Goal: Task Accomplishment & Management: Manage account settings

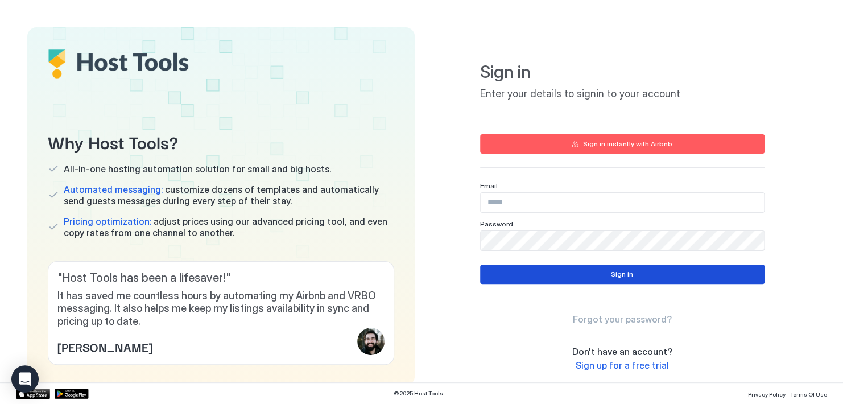
type input "**********"
click at [656, 267] on button "Sign in" at bounding box center [622, 273] width 284 height 19
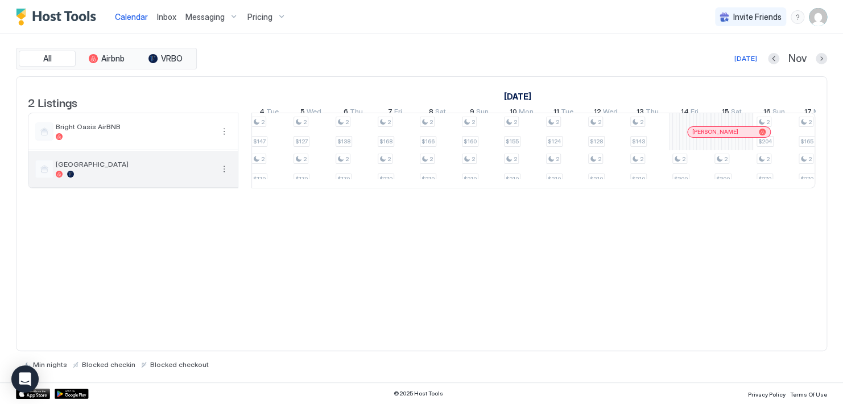
click at [223, 176] on button "More options" at bounding box center [224, 169] width 14 height 14
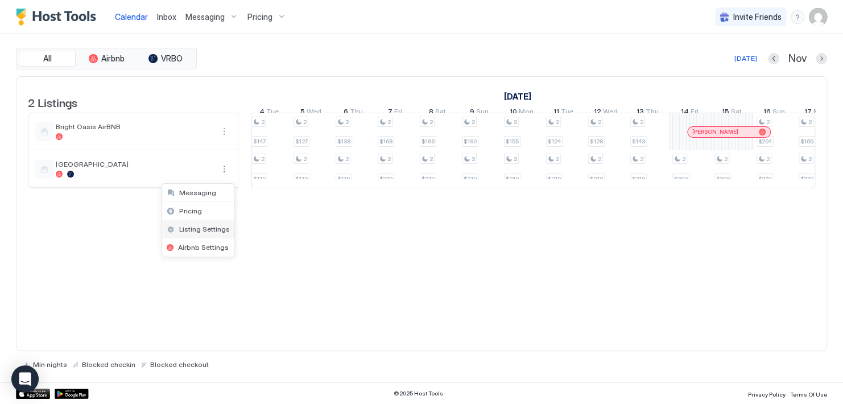
click at [198, 227] on span "Listing Settings" at bounding box center [204, 229] width 51 height 9
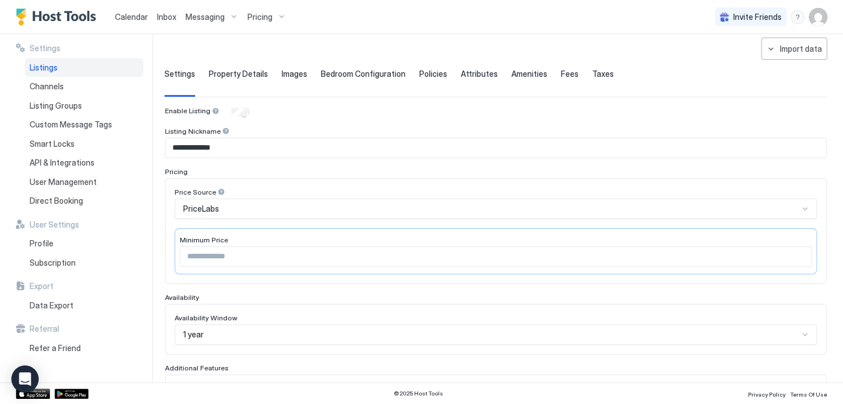
click at [251, 77] on span "Property Details" at bounding box center [238, 74] width 59 height 10
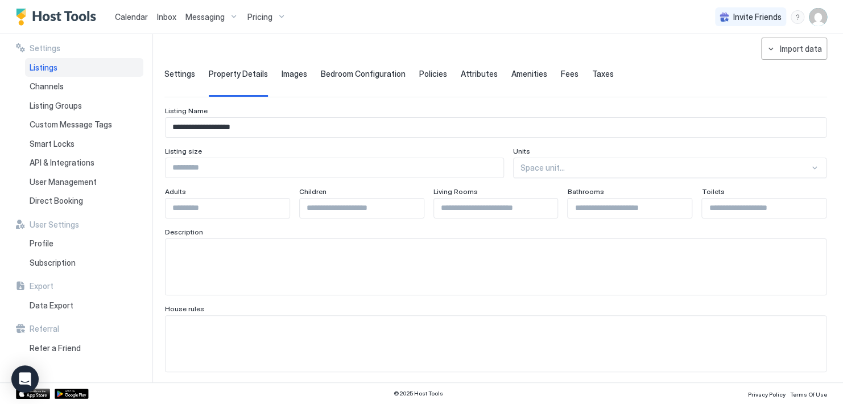
click at [290, 78] on div "Images" at bounding box center [294, 83] width 26 height 28
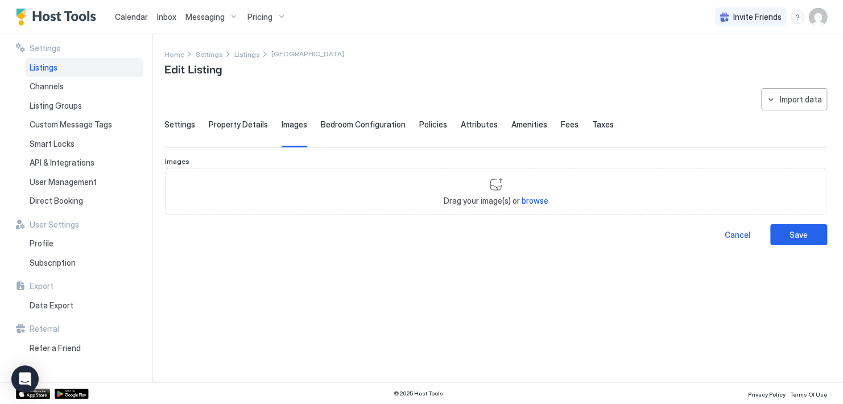
click at [284, 19] on div "Pricing" at bounding box center [267, 16] width 48 height 19
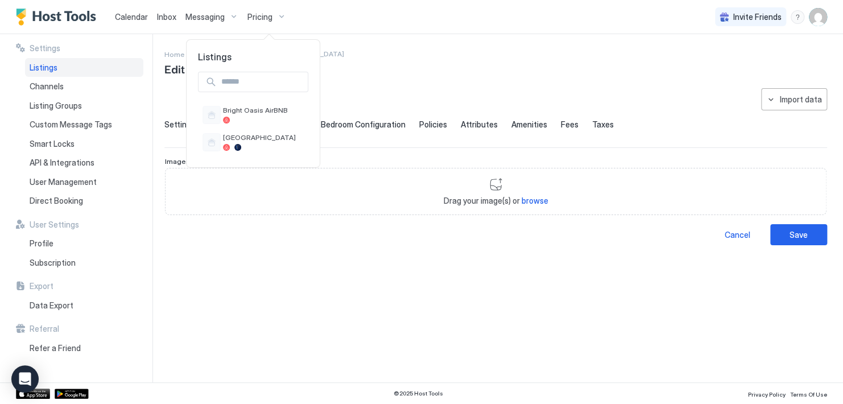
click at [206, 19] on div at bounding box center [421, 202] width 843 height 404
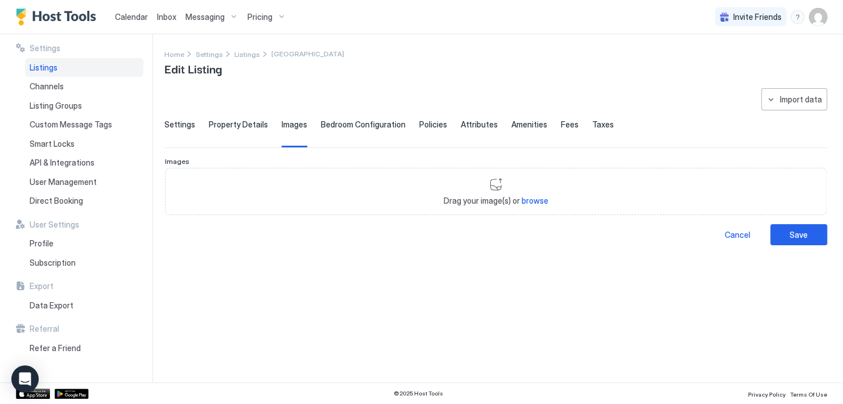
click at [131, 21] on span "Calendar" at bounding box center [131, 17] width 33 height 10
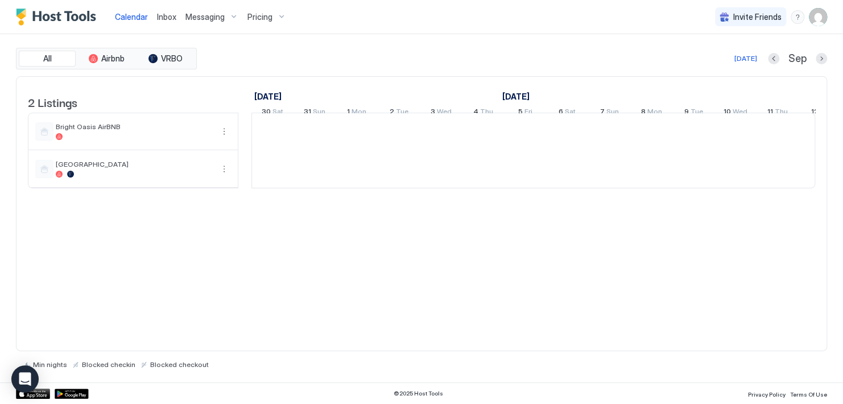
scroll to position [0, 632]
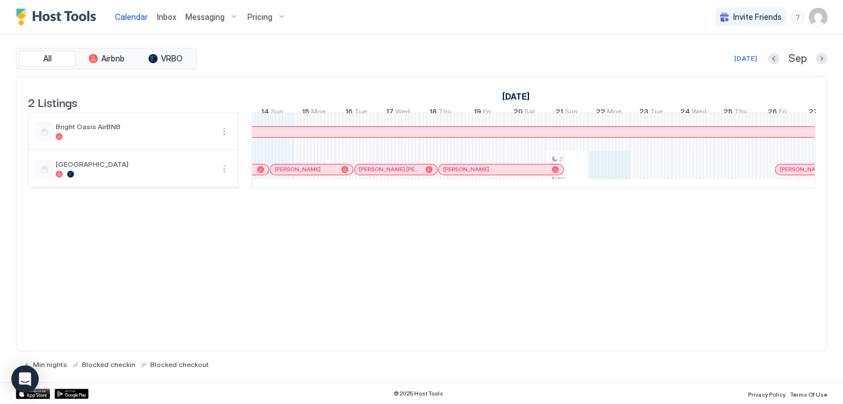
click at [622, 172] on div "2 $160 2 $180 2 $180 2 $135 2 $180 2 $113 2 $180 2 $138 2 $168 2 $175 2 $136 2 …" at bounding box center [735, 150] width 2230 height 74
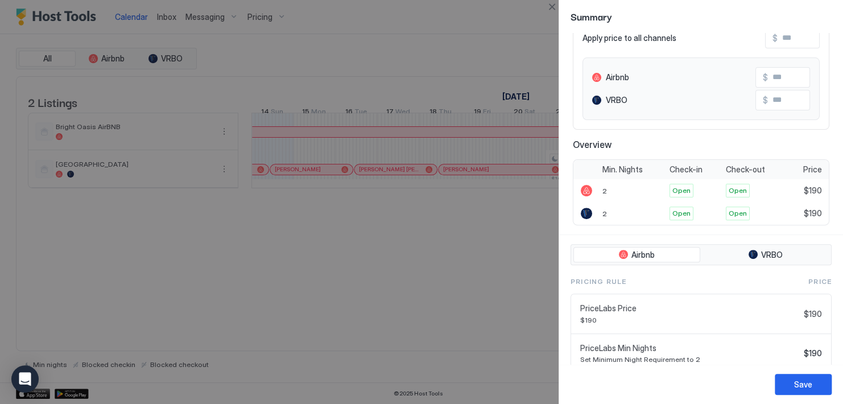
scroll to position [0, 0]
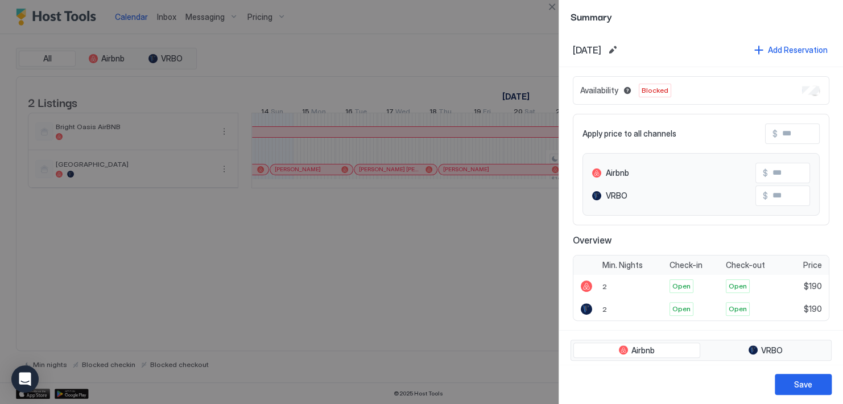
click at [362, 301] on div at bounding box center [421, 202] width 843 height 404
click at [557, 8] on button "Close" at bounding box center [552, 7] width 14 height 14
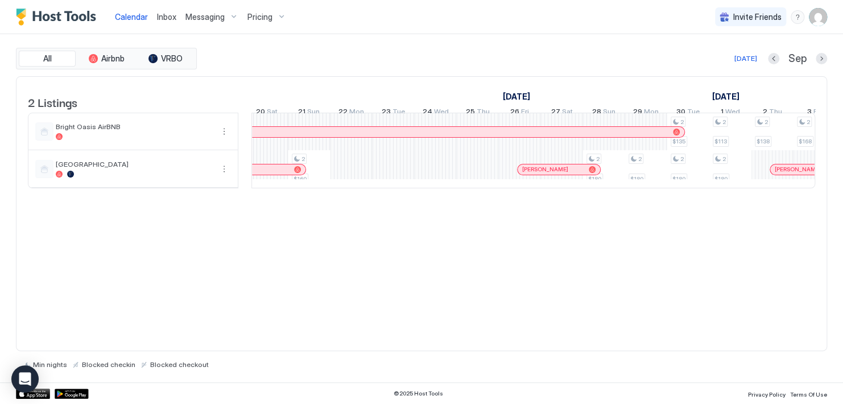
scroll to position [0, 988]
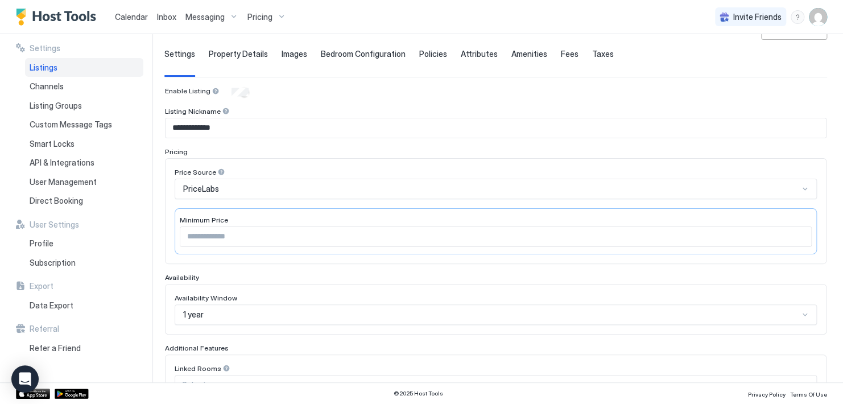
click at [419, 57] on span "Policies" at bounding box center [433, 54] width 28 height 10
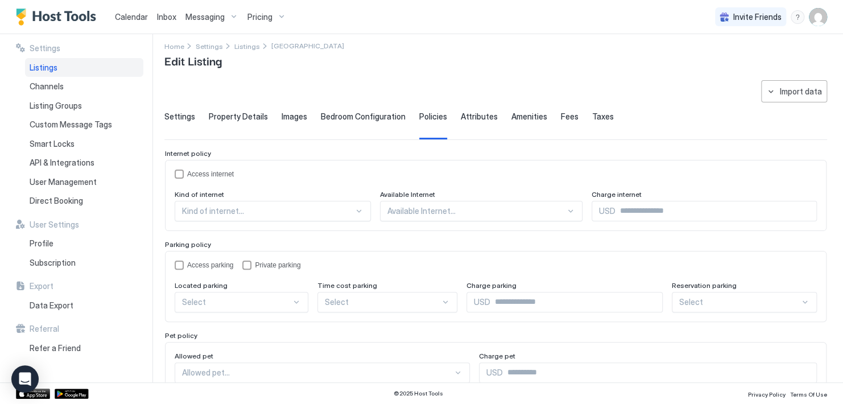
click at [474, 115] on span "Attributes" at bounding box center [479, 116] width 37 height 10
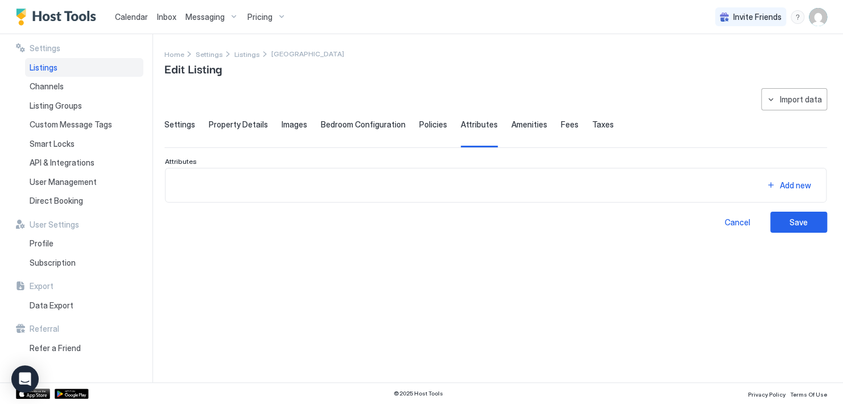
click at [183, 125] on span "Settings" at bounding box center [179, 124] width 31 height 10
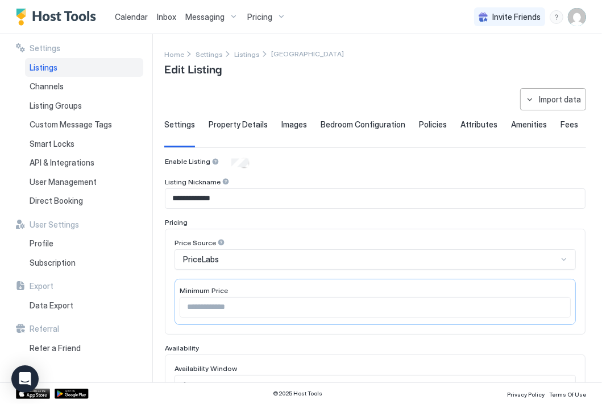
click at [389, 73] on div "Home Settings Listings Saratoga Reef Edit Listing" at bounding box center [375, 62] width 422 height 29
click at [268, 20] on span "Pricing" at bounding box center [259, 17] width 25 height 10
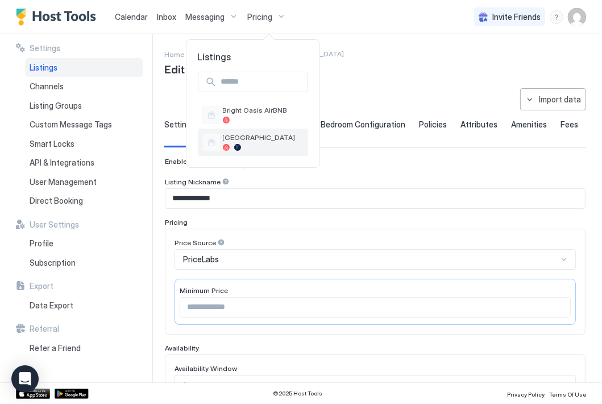
click at [256, 135] on span "[GEOGRAPHIC_DATA]" at bounding box center [263, 137] width 81 height 9
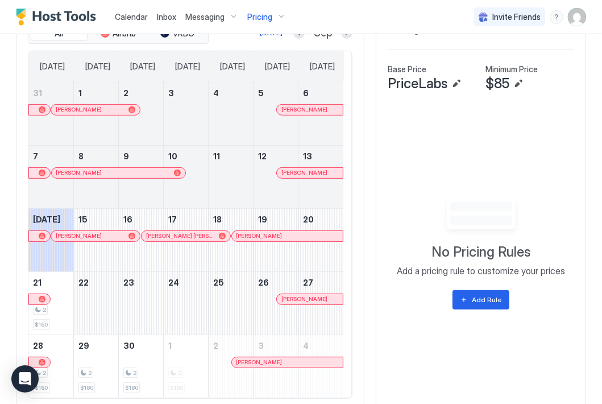
scroll to position [331, 0]
